Goal: Transaction & Acquisition: Purchase product/service

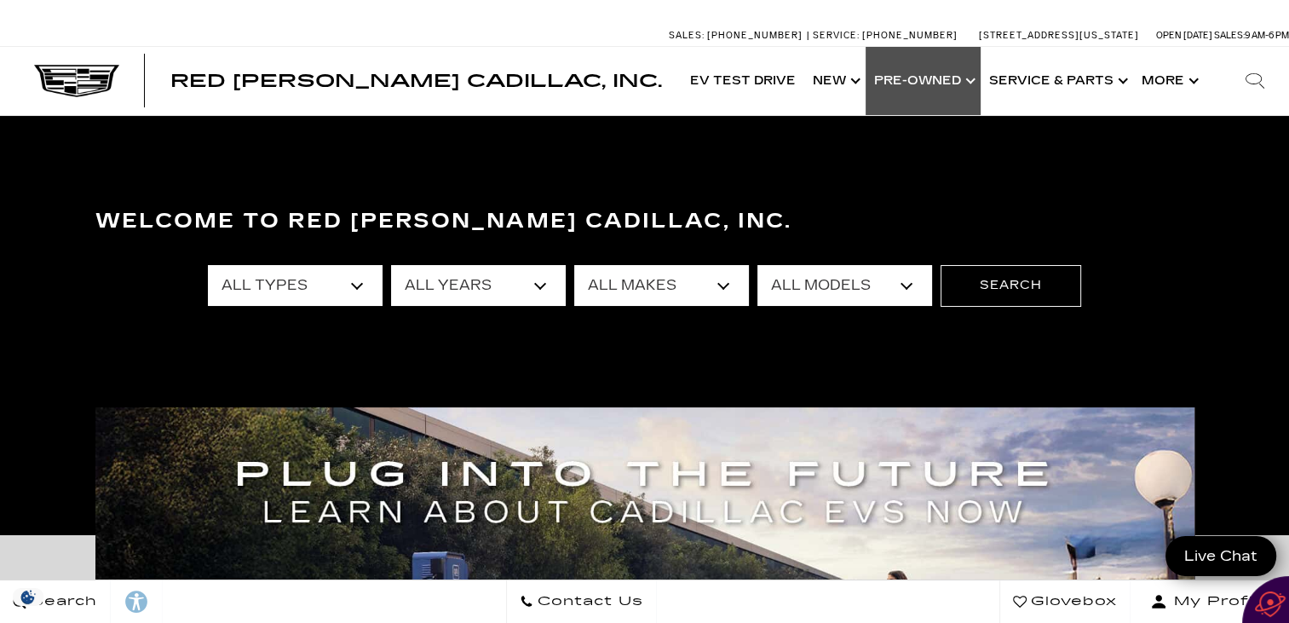
click at [934, 79] on link "Show Pre-Owned" at bounding box center [923, 81] width 115 height 68
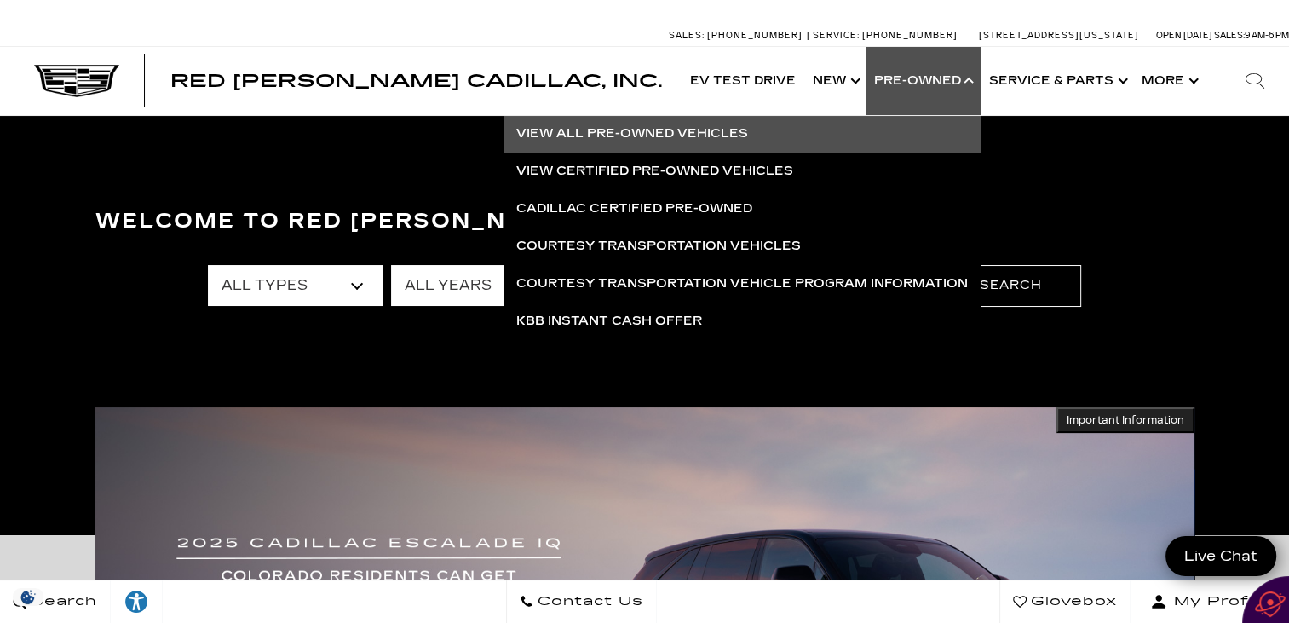
click at [728, 123] on link "View All Pre-Owned Vehicles" at bounding box center [741, 133] width 477 height 37
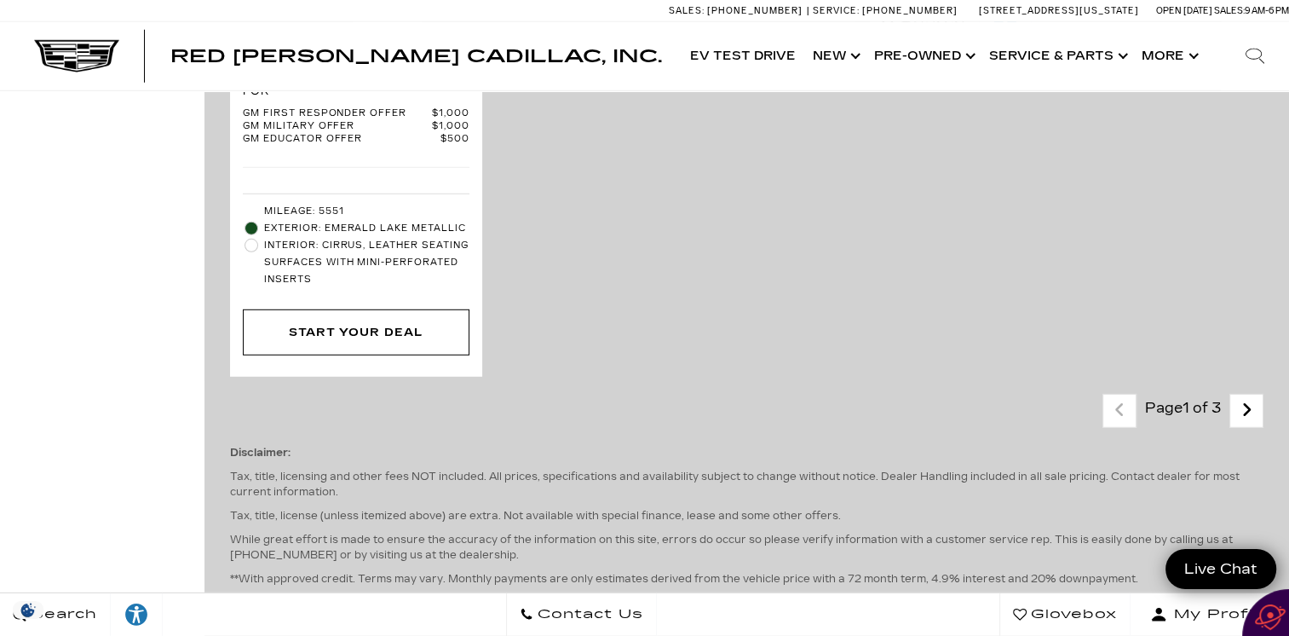
scroll to position [4815, 0]
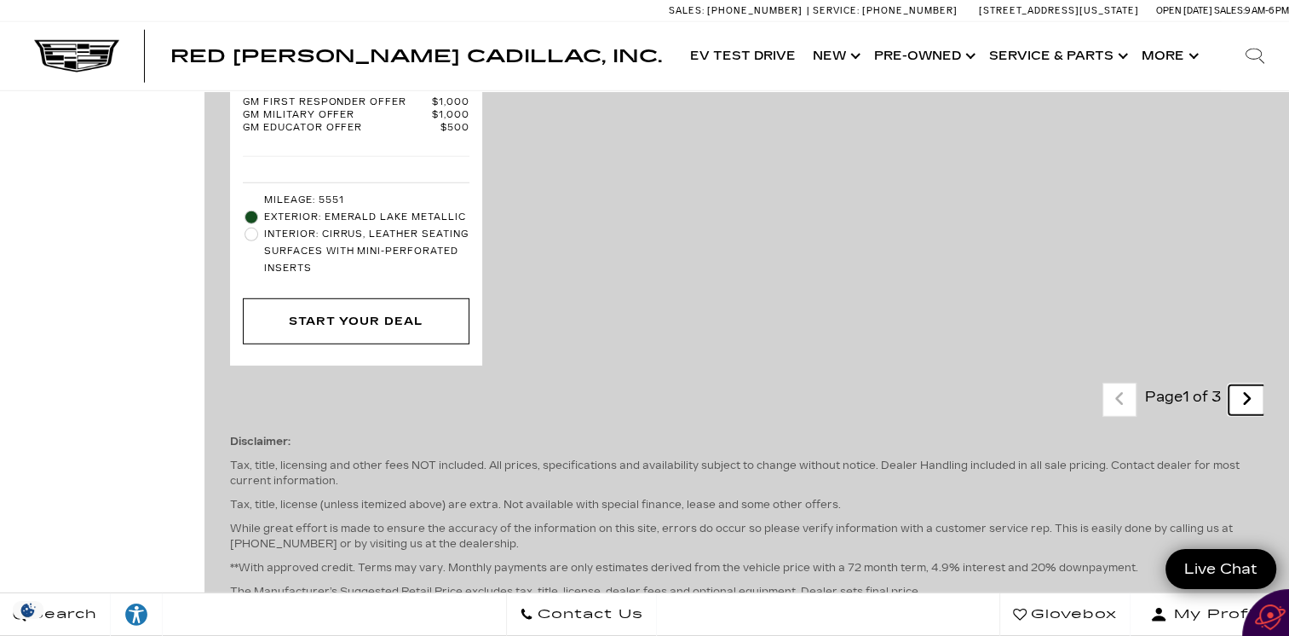
click at [1252, 385] on icon "next page" at bounding box center [1246, 398] width 11 height 27
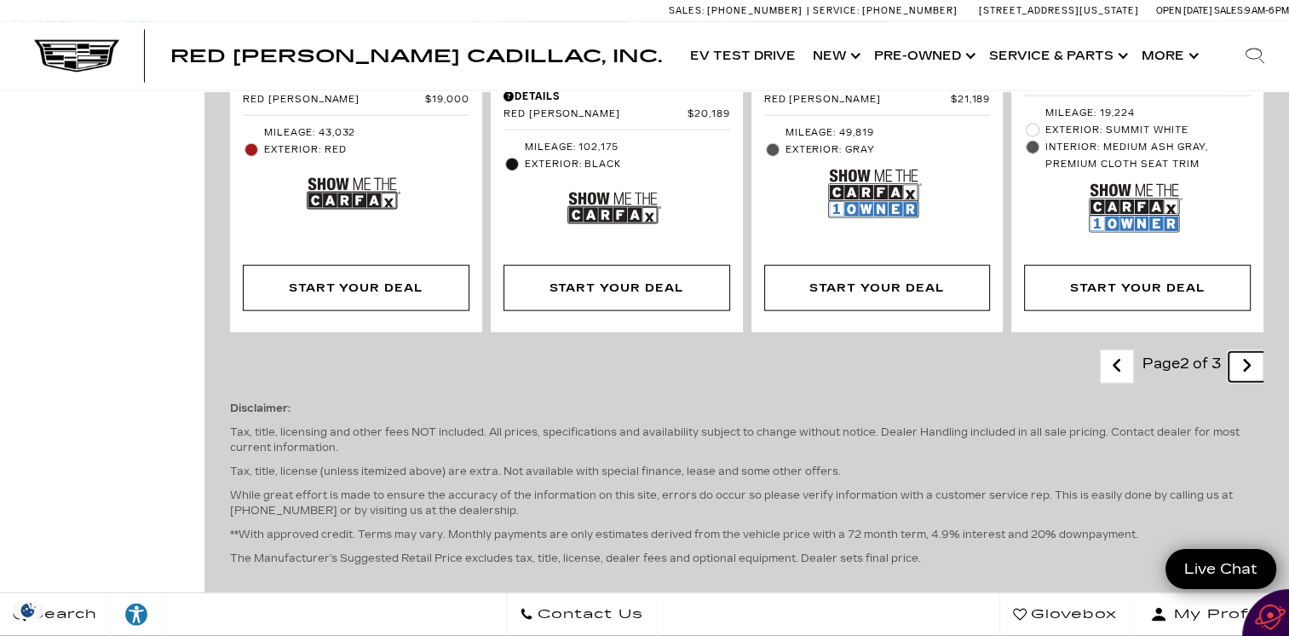
scroll to position [3906, 0]
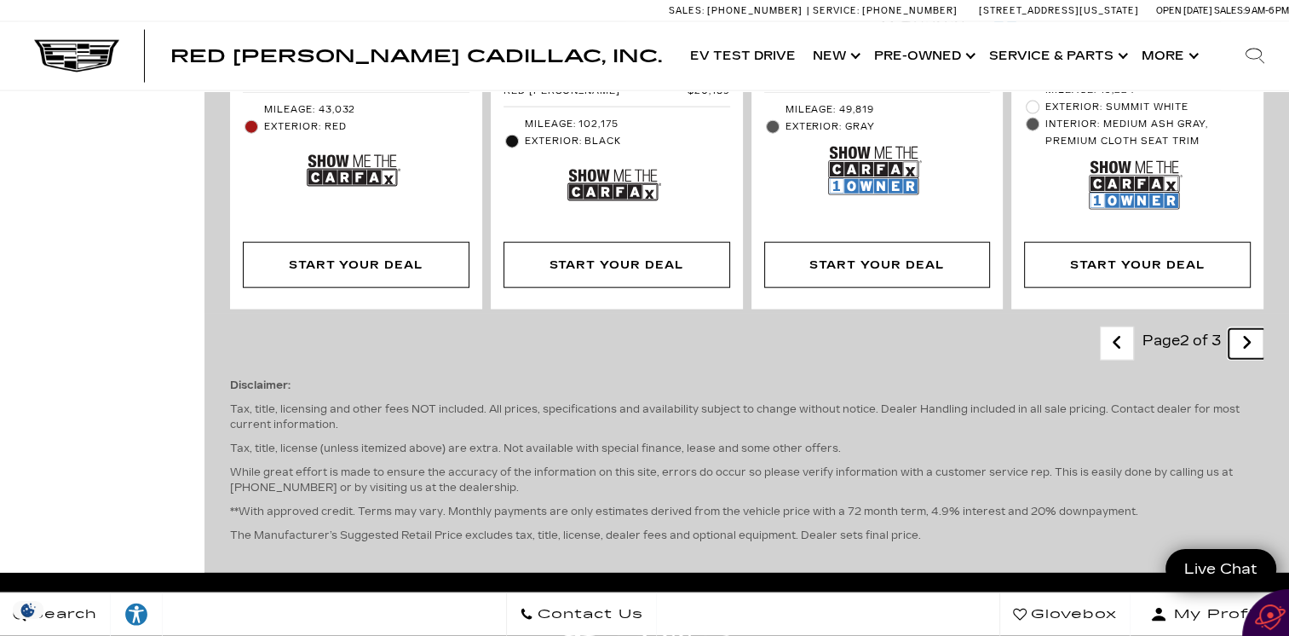
click at [1252, 329] on icon "next page" at bounding box center [1246, 342] width 11 height 27
